Goal: Task Accomplishment & Management: Complete application form

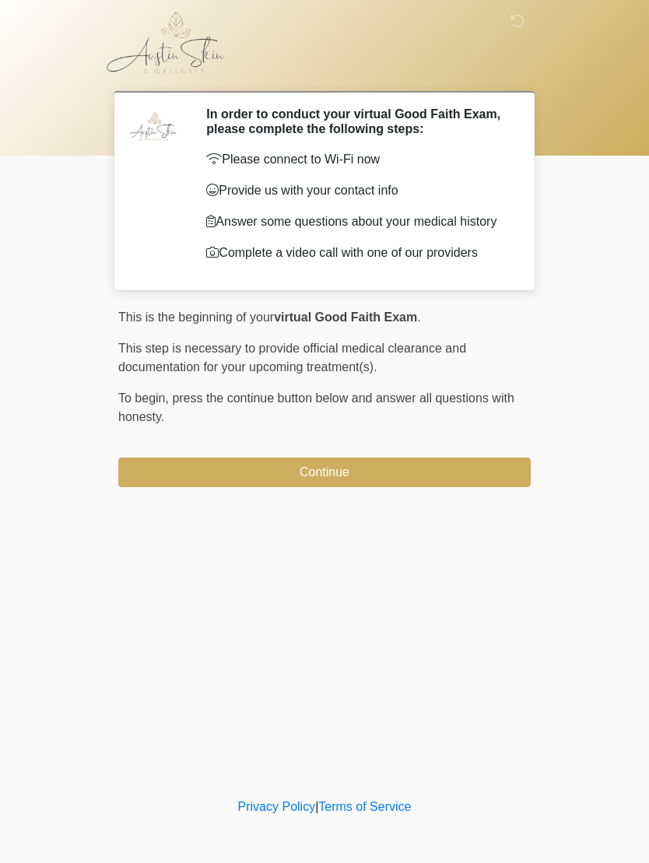
click at [363, 487] on button "Continue" at bounding box center [324, 473] width 412 height 30
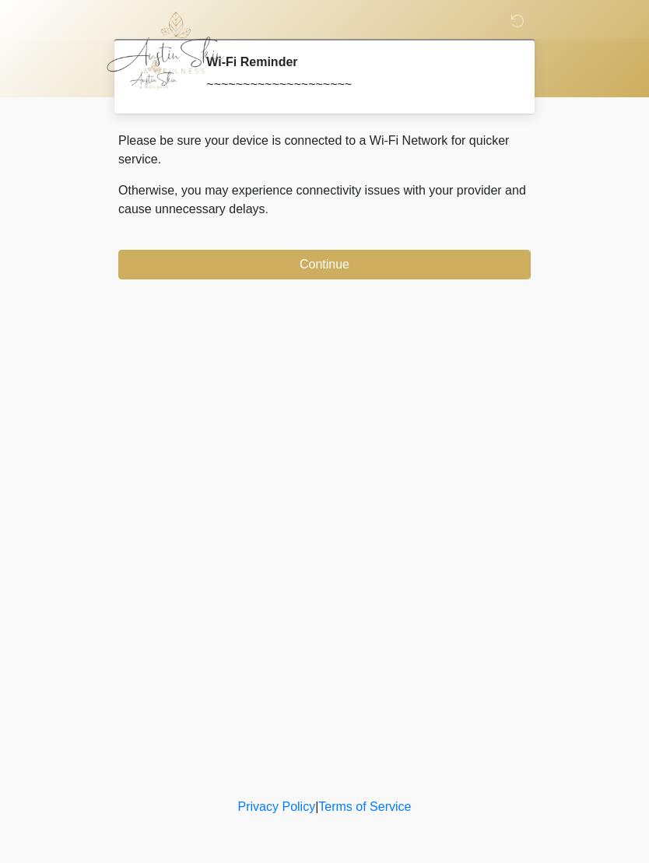
click at [412, 259] on button "Continue" at bounding box center [324, 265] width 412 height 30
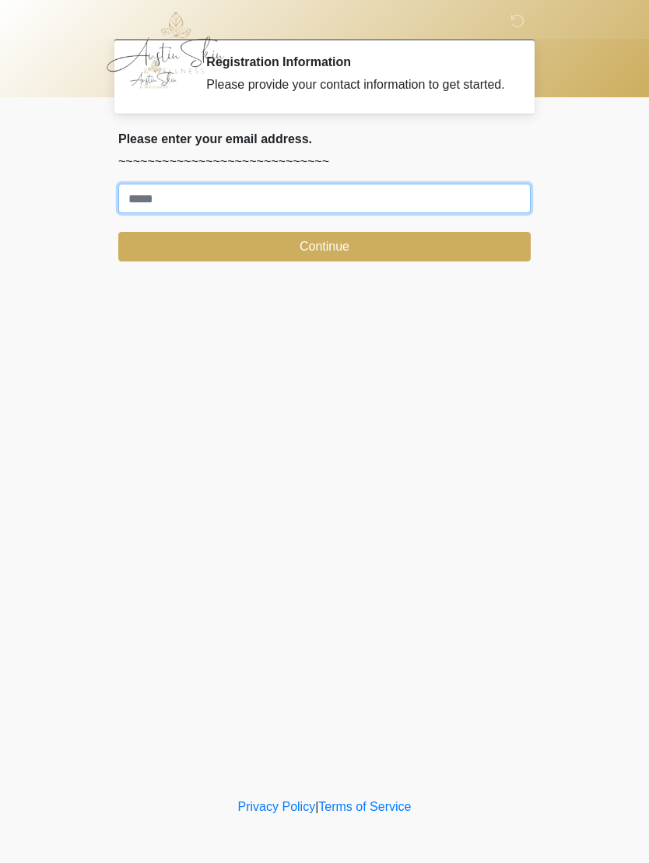
click at [403, 213] on input "Where should we email your treatment plan?" at bounding box center [324, 199] width 412 height 30
type input "**********"
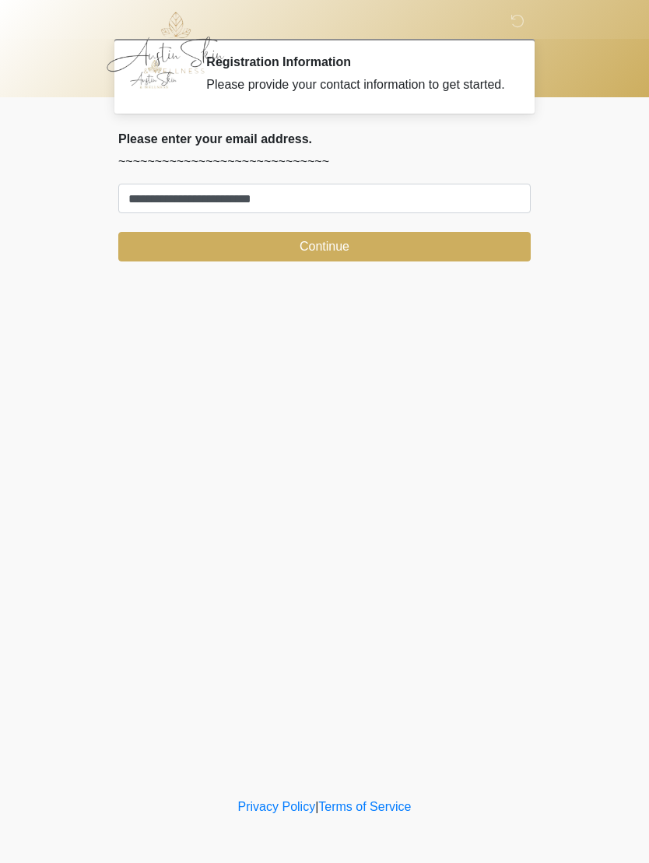
click at [356, 261] on button "Continue" at bounding box center [324, 247] width 412 height 30
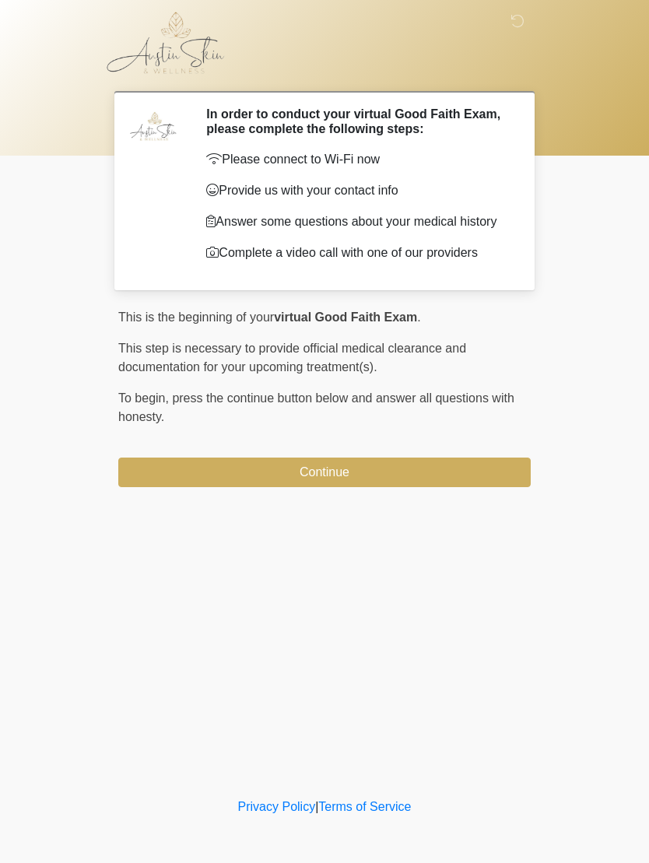
click at [407, 482] on button "Continue" at bounding box center [324, 473] width 412 height 30
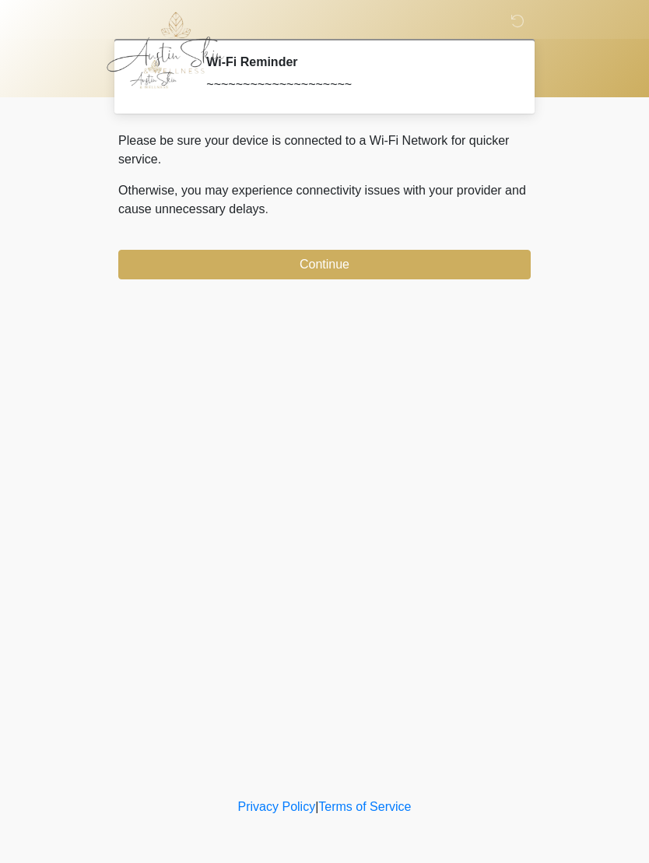
click at [361, 263] on button "Continue" at bounding box center [324, 265] width 412 height 30
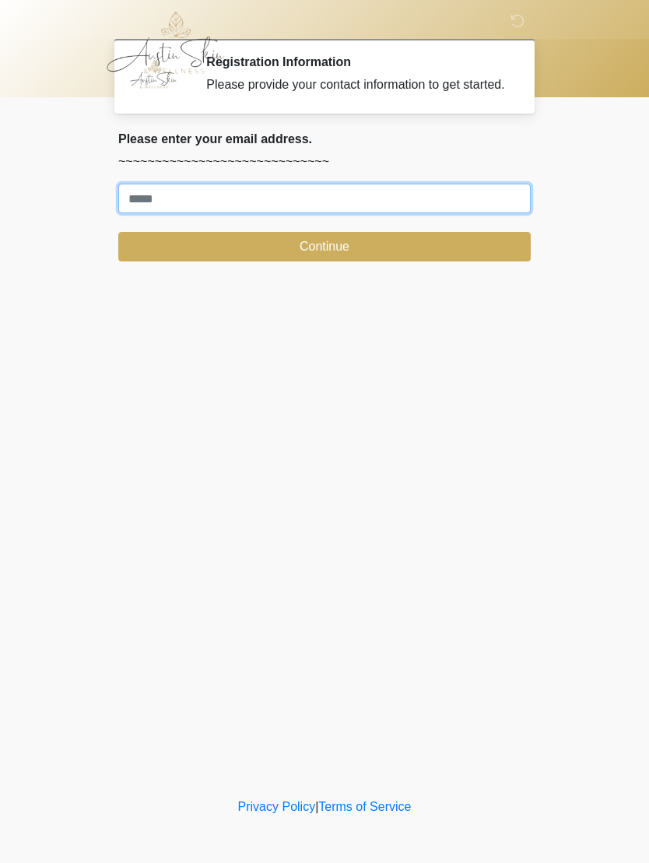
click at [398, 213] on input "Where should we email your treatment plan?" at bounding box center [324, 199] width 412 height 30
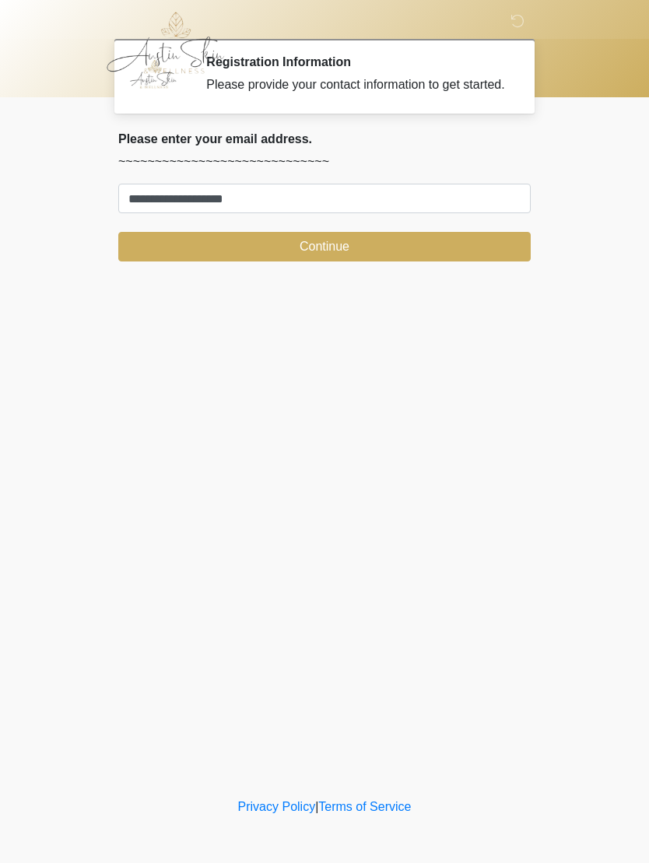
click at [346, 257] on button "Continue" at bounding box center [324, 247] width 412 height 30
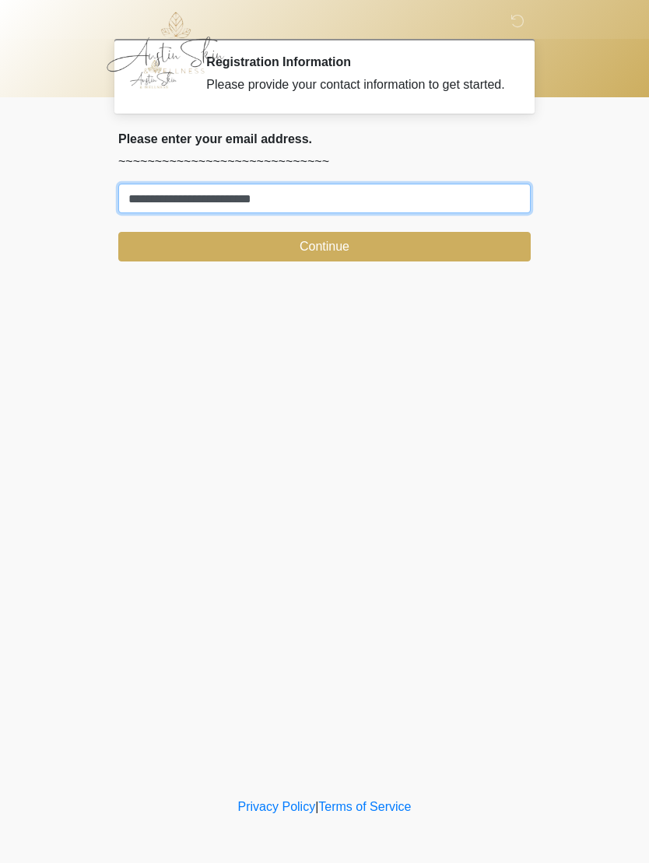
type input "**********"
click at [386, 255] on button "Continue" at bounding box center [324, 247] width 412 height 30
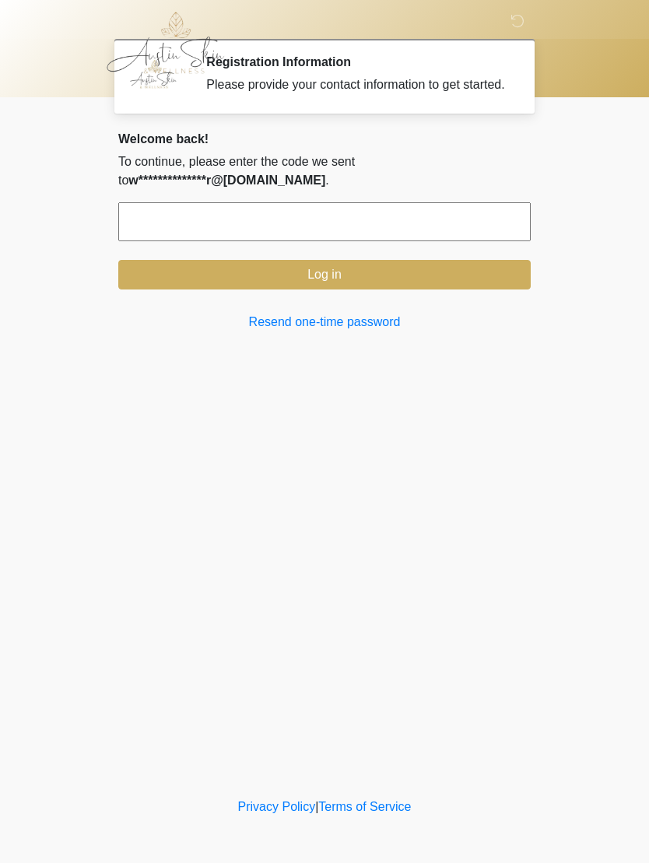
click at [342, 230] on input "text" at bounding box center [324, 221] width 412 height 39
type input "******"
click at [383, 282] on button "Log in" at bounding box center [324, 275] width 412 height 30
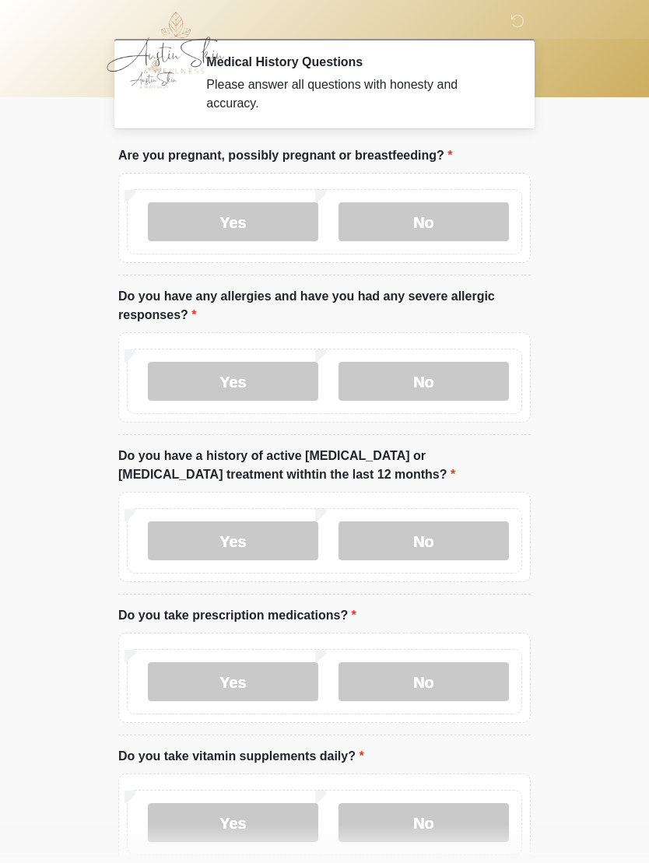
click at [452, 219] on label "No" at bounding box center [423, 221] width 170 height 39
click at [468, 386] on label "No" at bounding box center [423, 381] width 170 height 39
click at [453, 538] on label "No" at bounding box center [423, 540] width 170 height 39
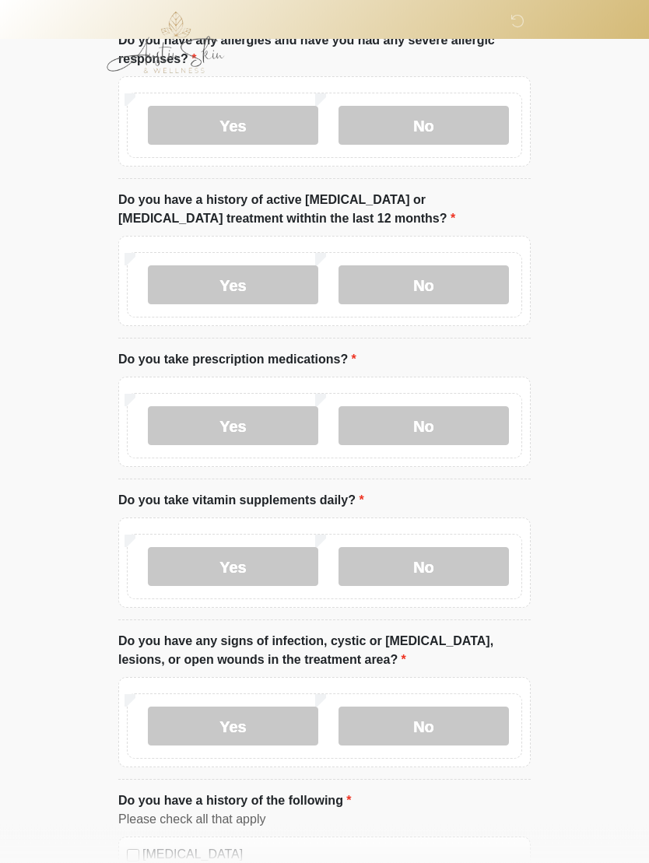
click at [244, 431] on label "Yes" at bounding box center [233, 426] width 170 height 39
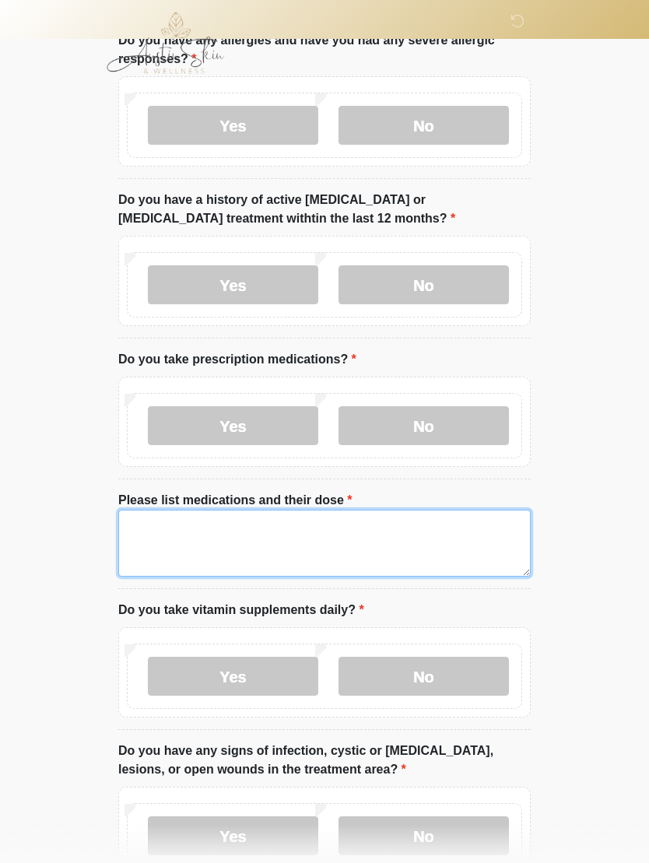
click at [338, 538] on textarea "Please list medications and their dose" at bounding box center [324, 543] width 412 height 67
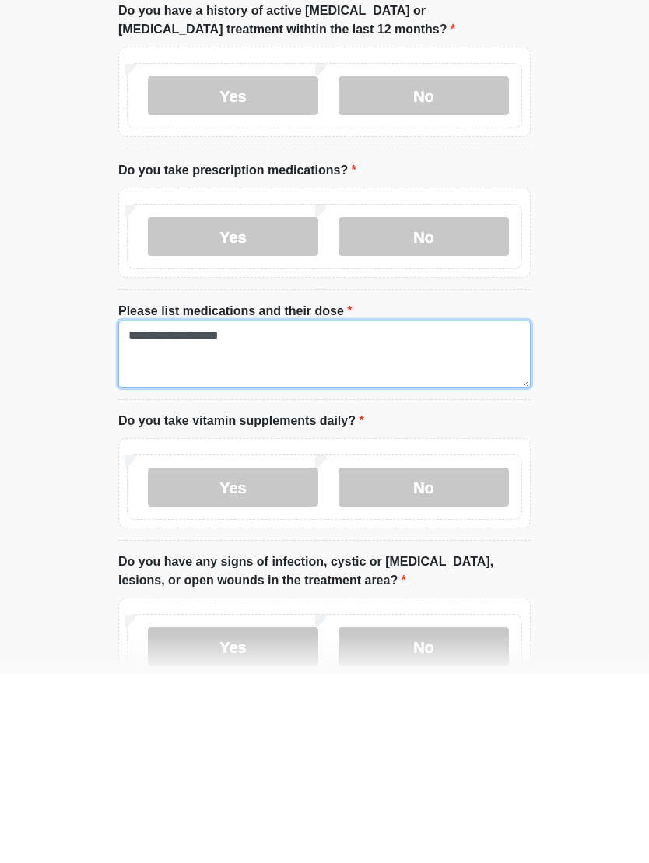
type textarea "**********"
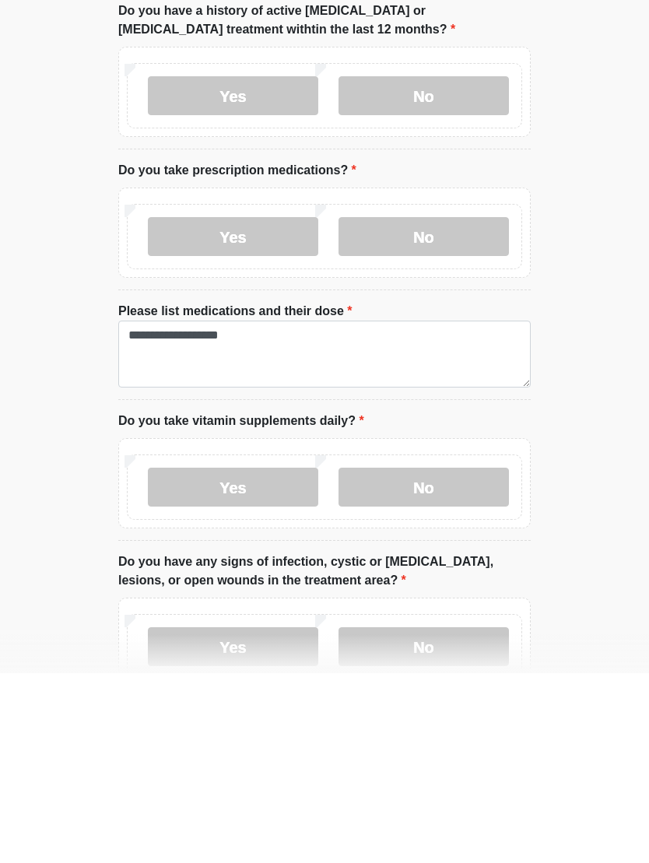
click at [265, 657] on label "Yes" at bounding box center [233, 676] width 170 height 39
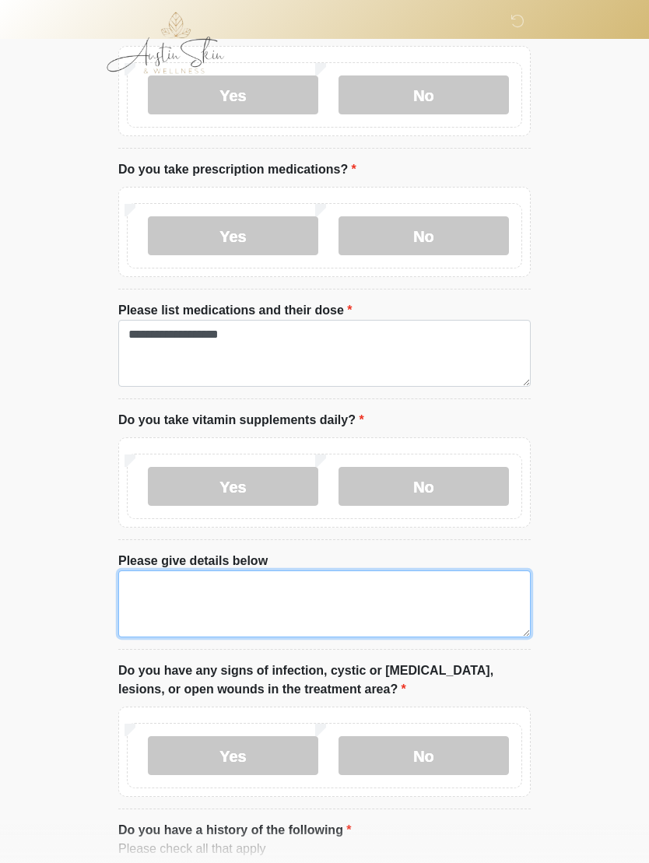
click at [296, 600] on textarea "Please give details below" at bounding box center [324, 603] width 412 height 67
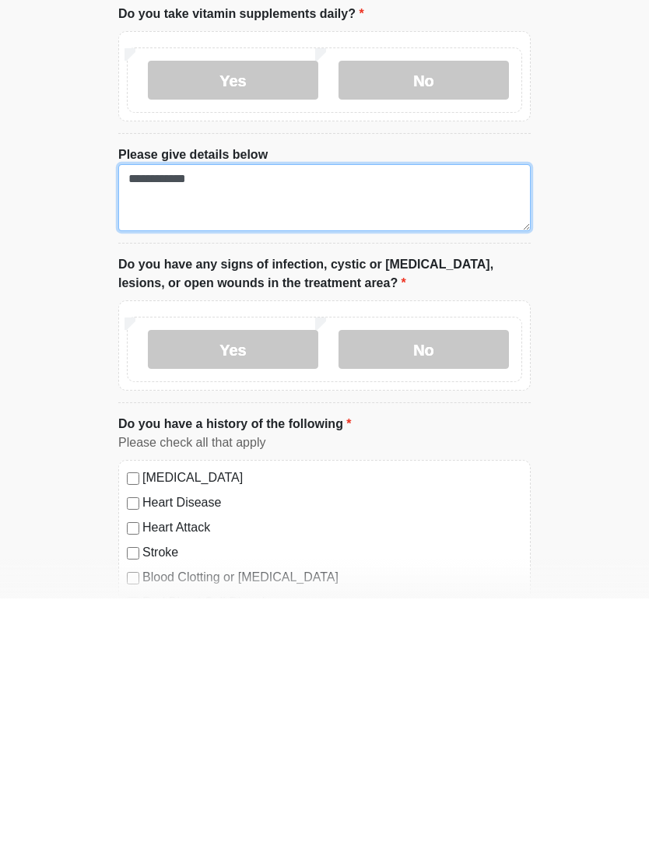
scroll to position [589, 0]
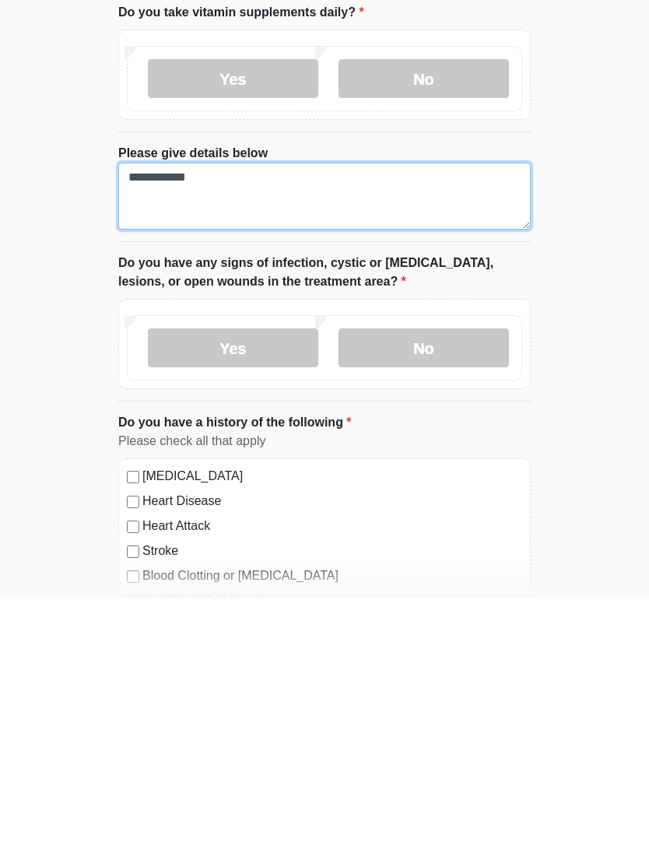
type textarea "**********"
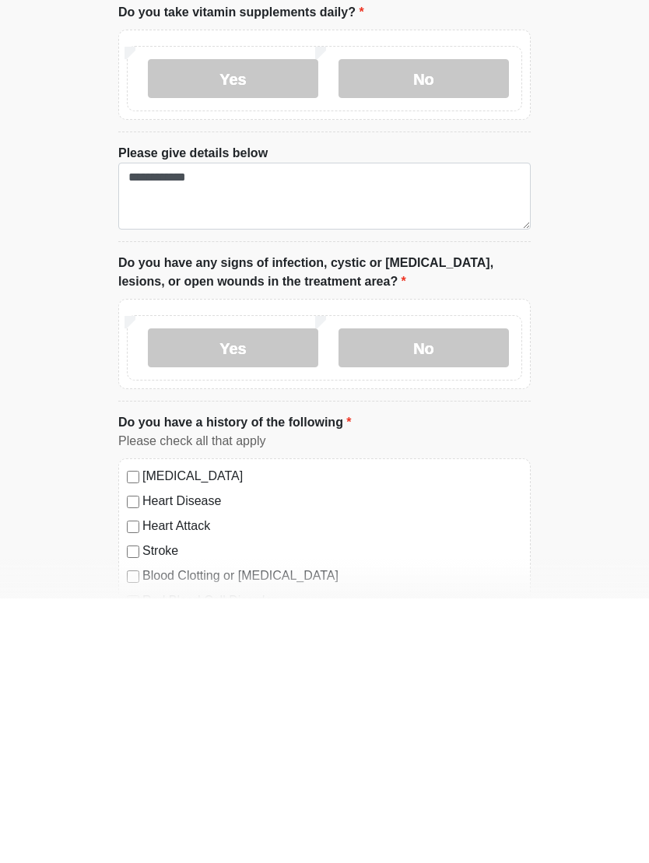
click at [454, 593] on label "No" at bounding box center [423, 612] width 170 height 39
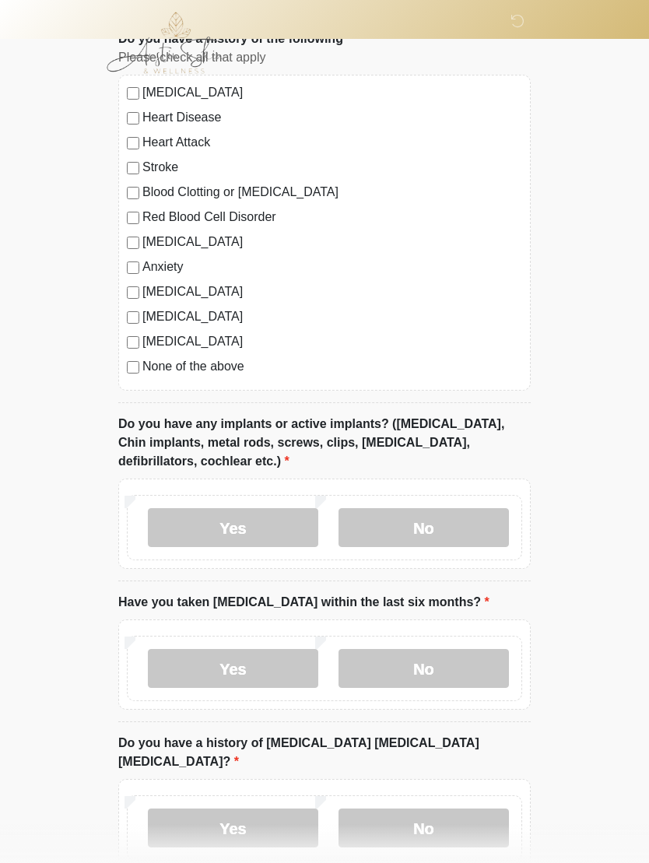
scroll to position [1261, 0]
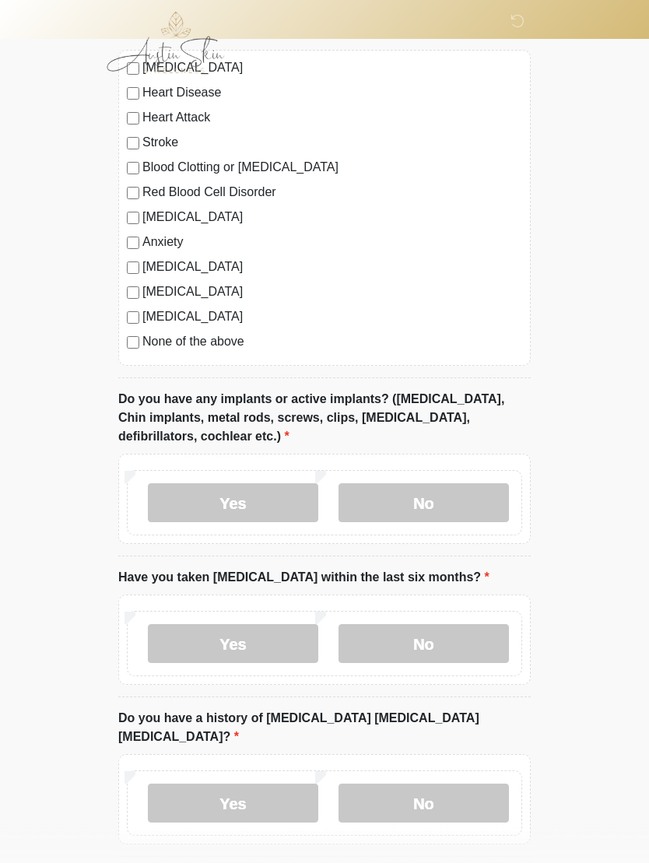
click at [470, 498] on label "No" at bounding box center [423, 503] width 170 height 39
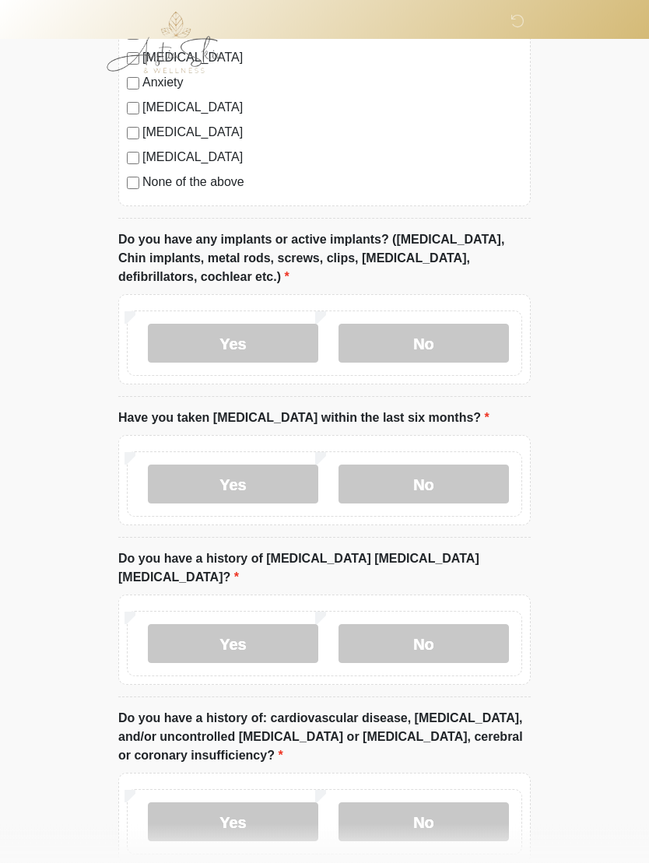
scroll to position [1422, 0]
click at [466, 475] on label "No" at bounding box center [423, 484] width 170 height 39
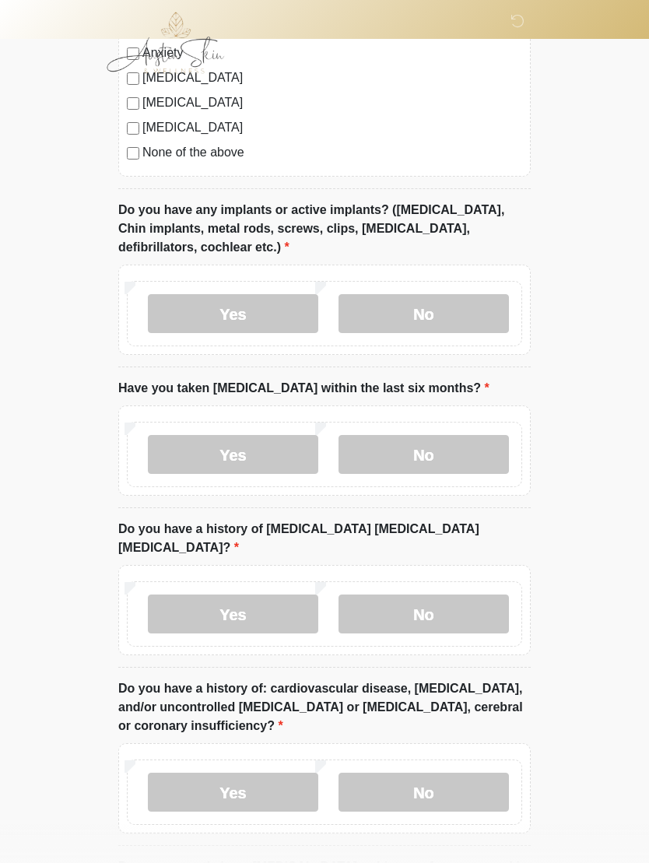
scroll to position [1549, 0]
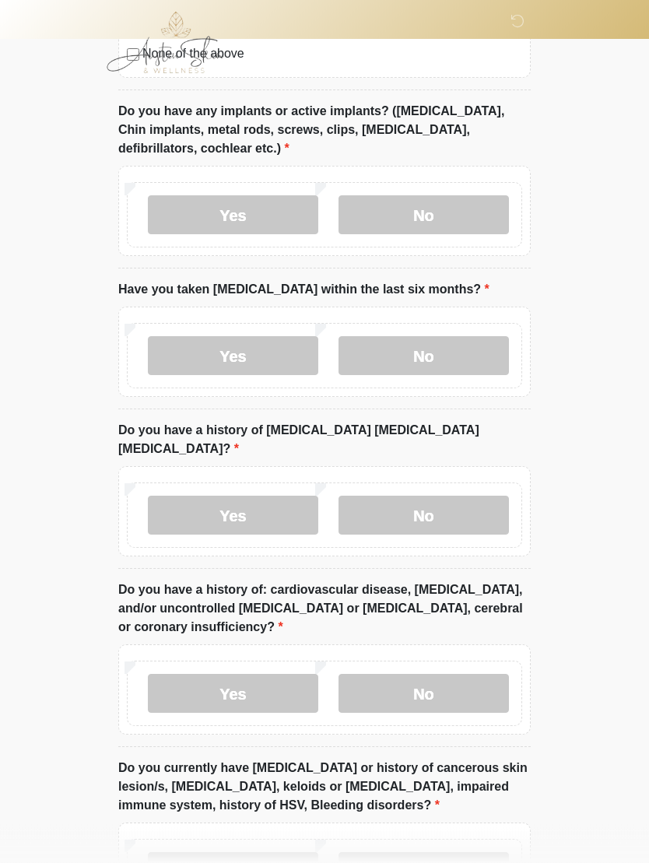
click at [464, 499] on label "No" at bounding box center [423, 515] width 170 height 39
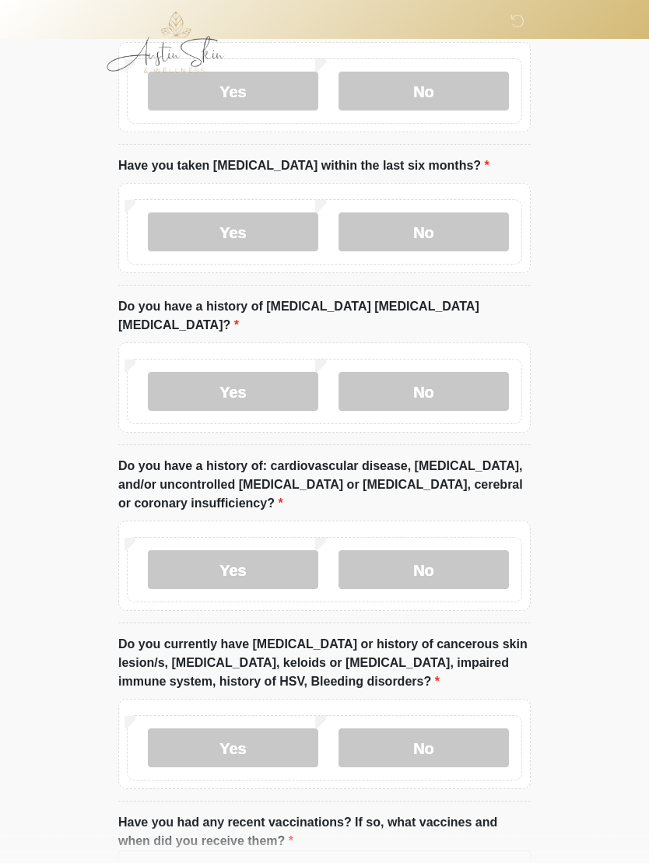
scroll to position [1674, 0]
click at [465, 549] on label "No" at bounding box center [423, 568] width 170 height 39
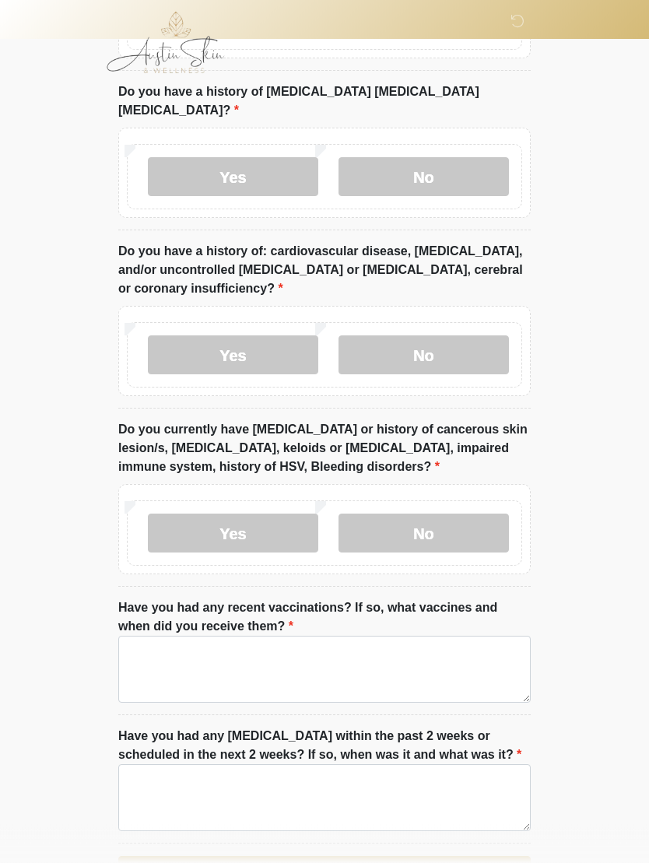
scroll to position [1888, 0]
click at [482, 514] on label "No" at bounding box center [423, 533] width 170 height 39
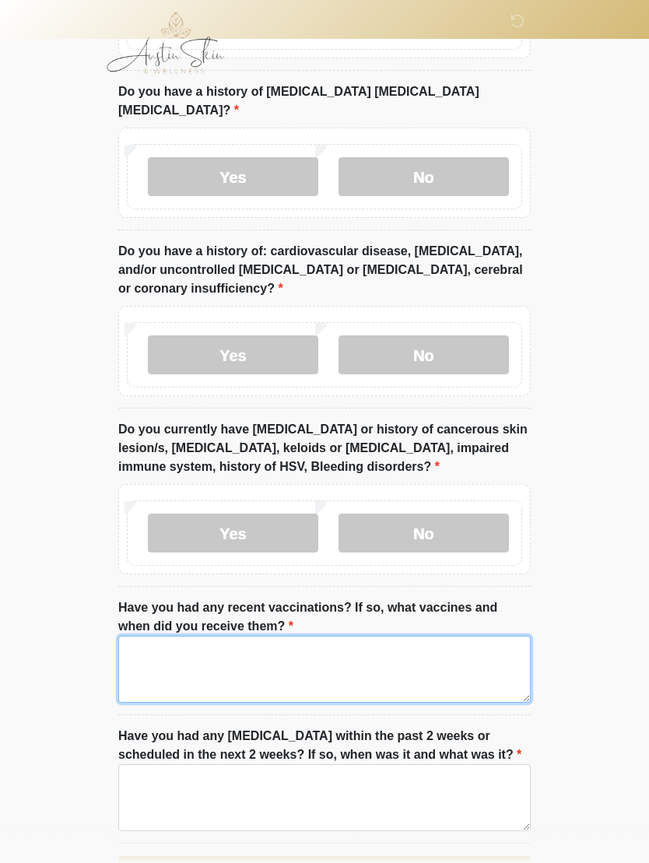
click at [472, 650] on textarea "Have you had any recent vaccinations? If so, what vaccines and when did you rec…" at bounding box center [324, 669] width 412 height 67
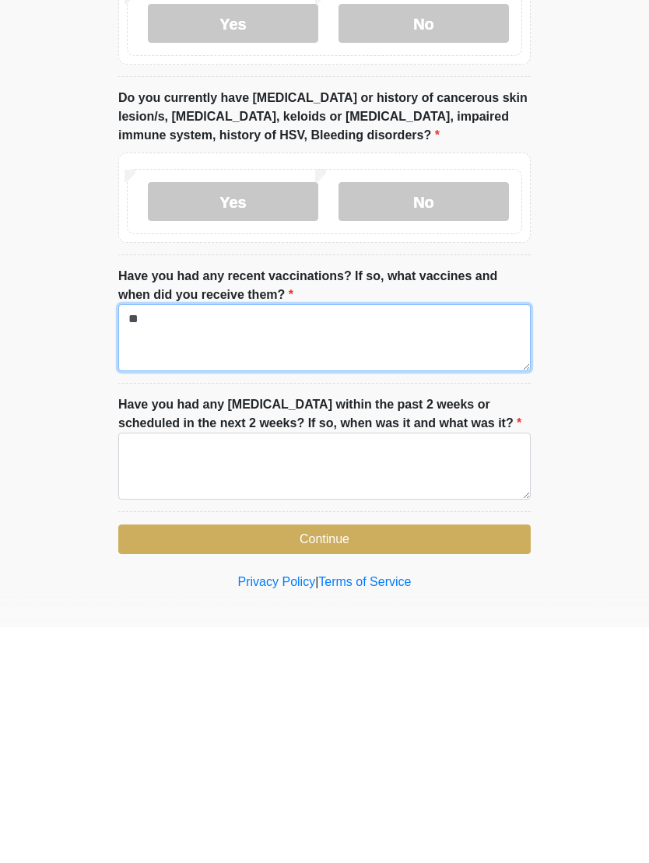
type textarea "**"
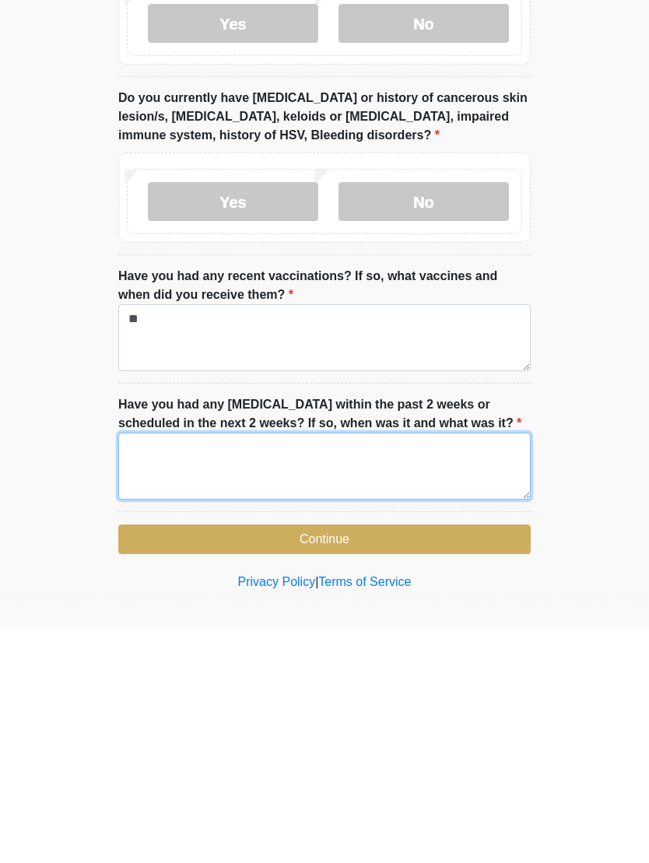
click at [426, 669] on textarea "Have you had any [MEDICAL_DATA] within the past 2 weeks or scheduled in the nex…" at bounding box center [324, 702] width 412 height 67
type textarea "**"
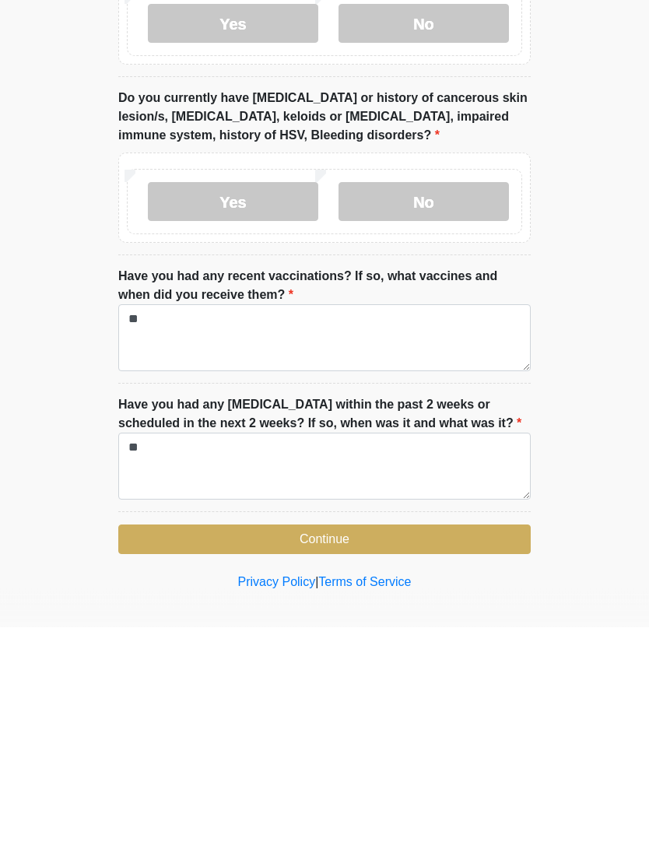
click at [466, 761] on button "Continue" at bounding box center [324, 776] width 412 height 30
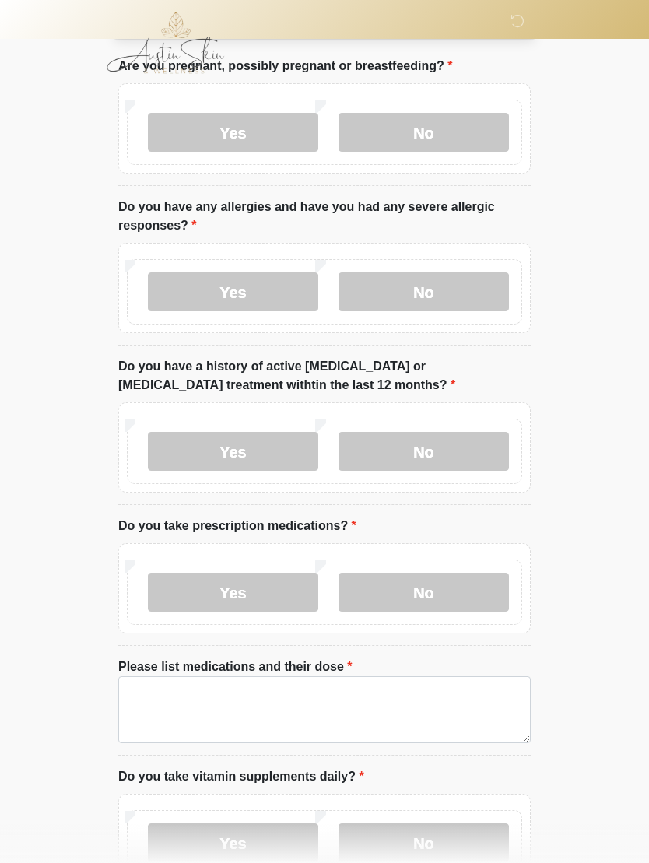
scroll to position [0, 0]
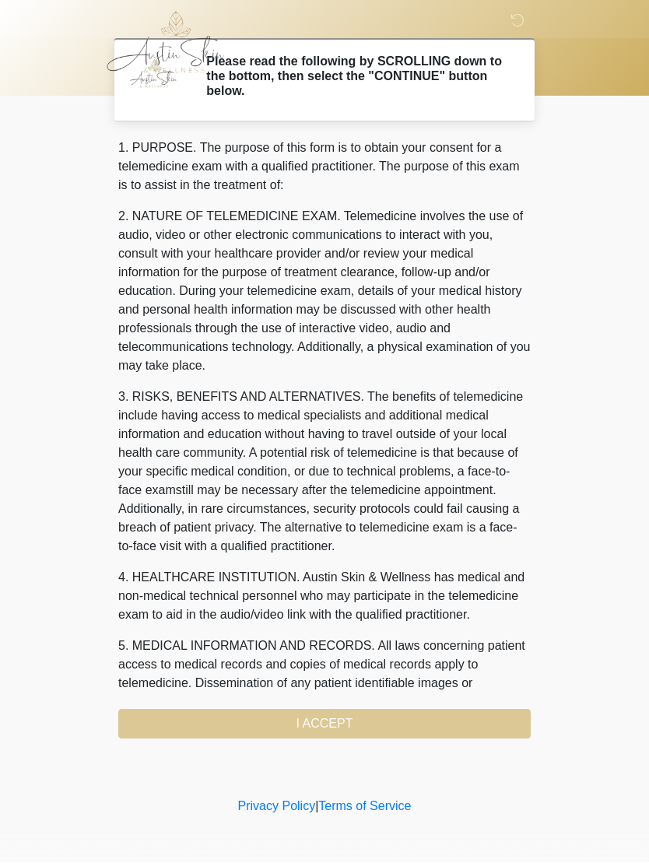
click at [405, 705] on div "1. PURPOSE. The purpose of this form is to obtain your consent for a telemedici…" at bounding box center [324, 439] width 412 height 600
click at [371, 726] on div "1. PURPOSE. The purpose of this form is to obtain your consent for a telemedici…" at bounding box center [324, 439] width 412 height 600
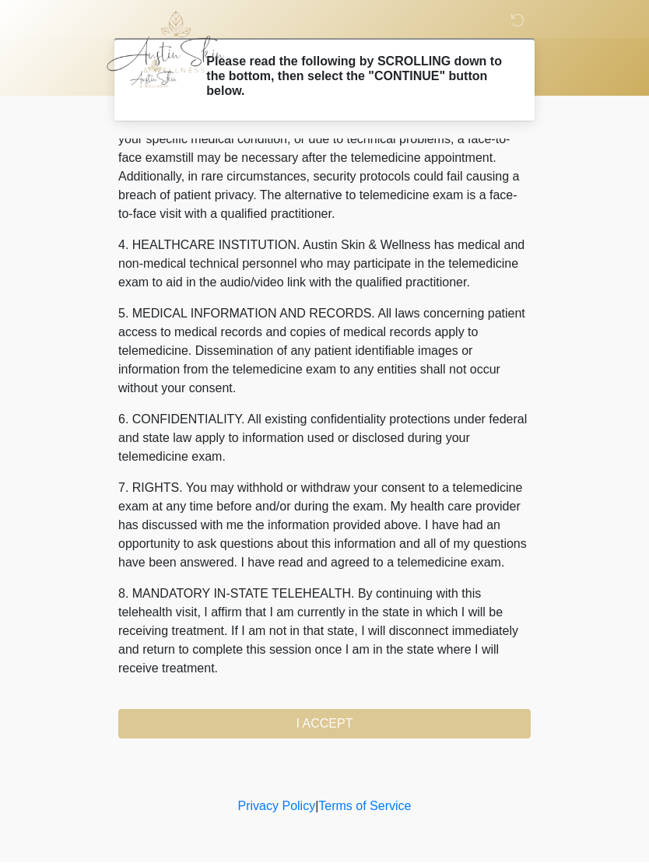
scroll to position [388, 0]
click at [378, 731] on button "I ACCEPT" at bounding box center [324, 725] width 412 height 30
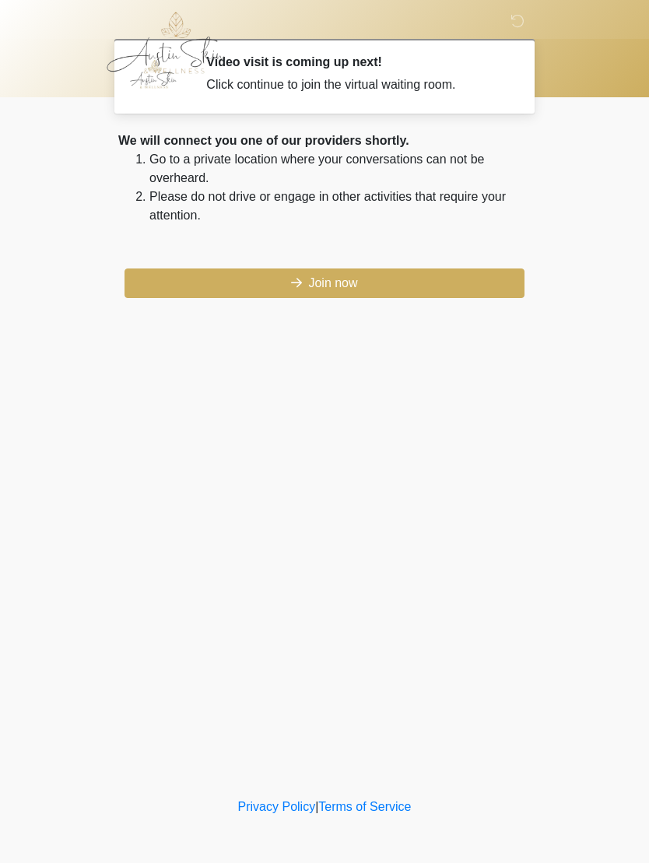
click at [435, 268] on button "Join now" at bounding box center [324, 283] width 400 height 30
